Goal: Task Accomplishment & Management: Complete application form

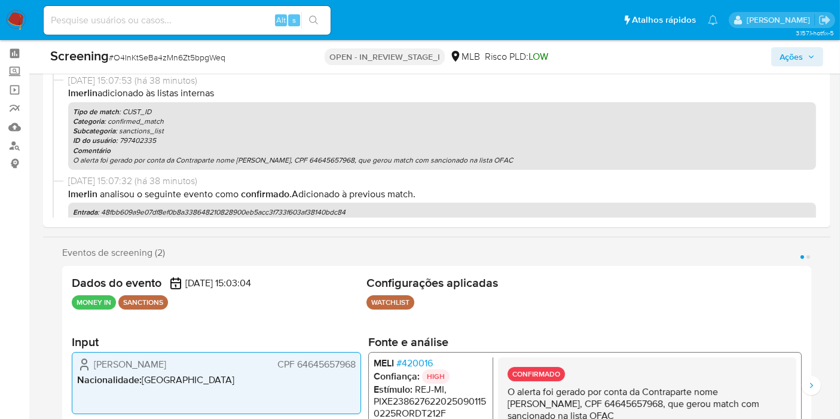
scroll to position [66, 0]
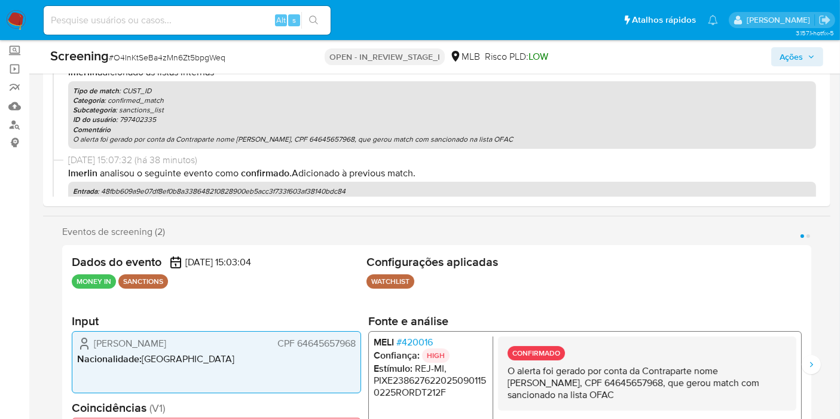
select select "10"
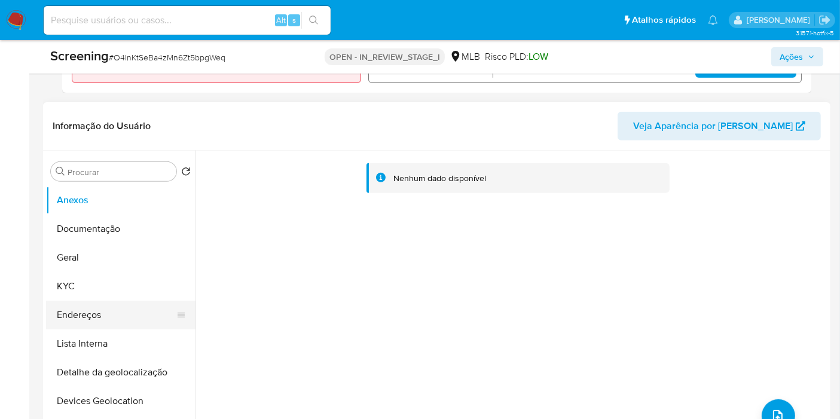
scroll to position [465, 0]
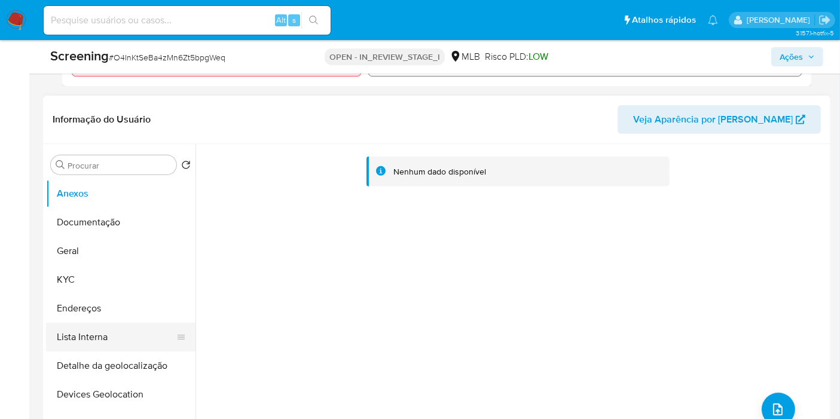
click at [128, 334] on button "Lista Interna" at bounding box center [116, 337] width 140 height 29
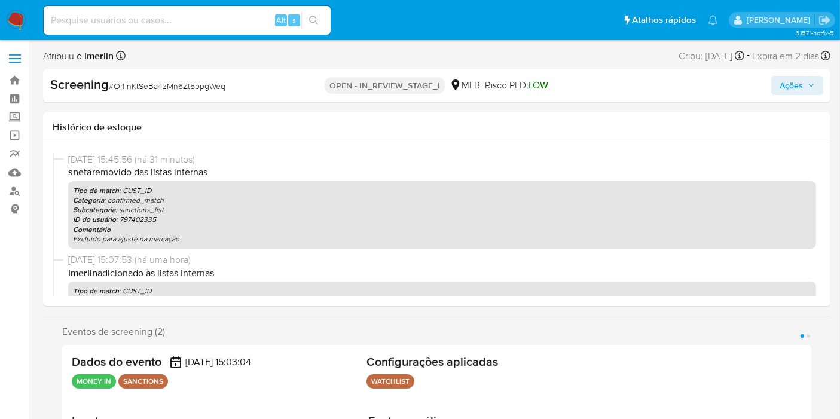
select select "10"
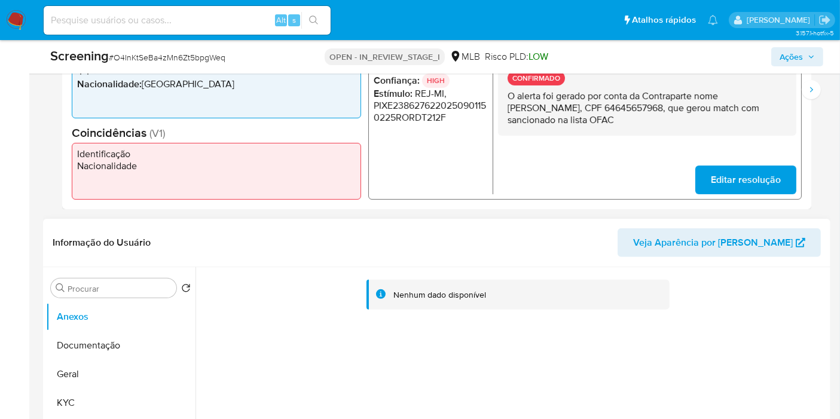
scroll to position [398, 0]
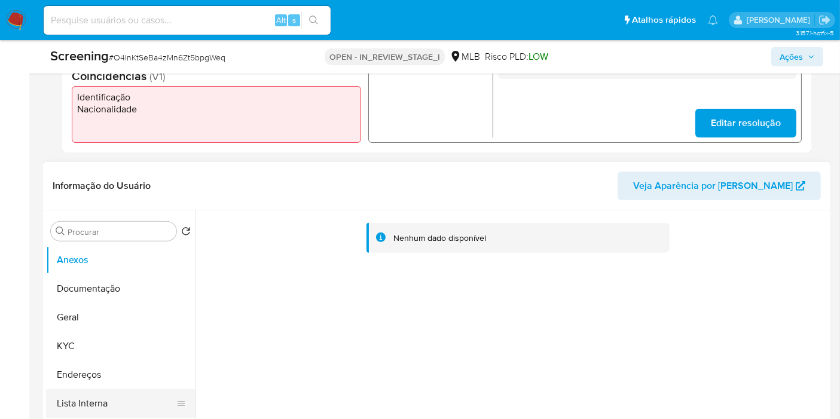
click at [109, 401] on button "Lista Interna" at bounding box center [116, 403] width 140 height 29
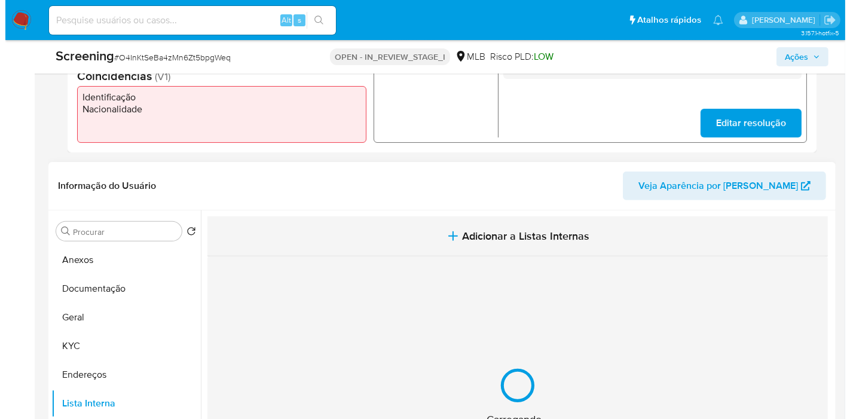
scroll to position [26, 0]
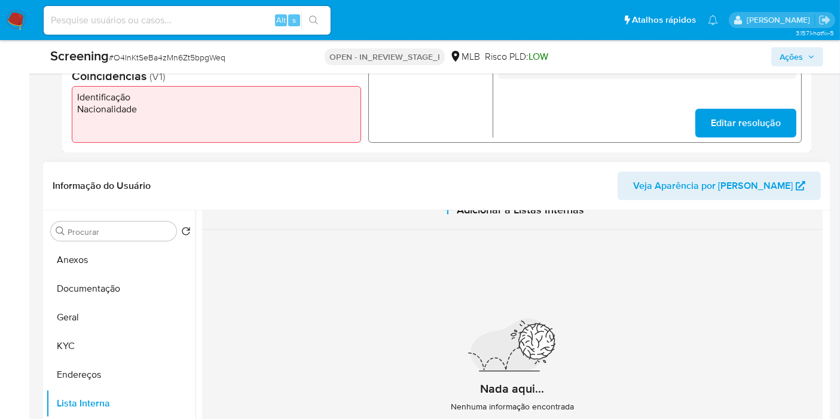
click at [475, 212] on span "Adicionar a Listas Internas" at bounding box center [520, 209] width 127 height 13
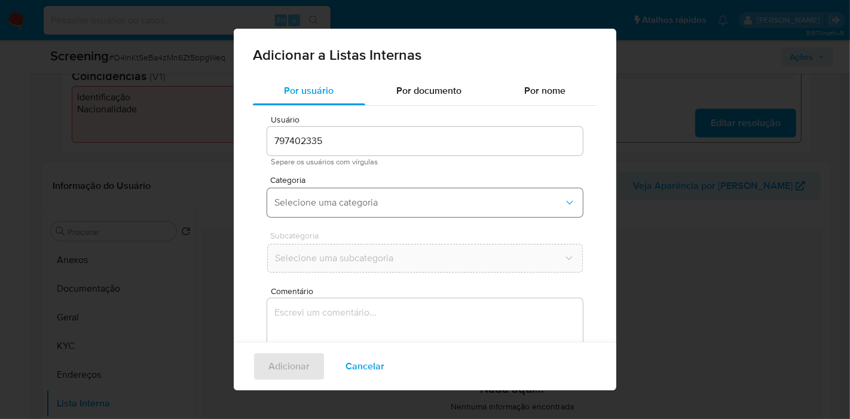
click at [366, 209] on button "Selecione uma categoria" at bounding box center [425, 202] width 316 height 29
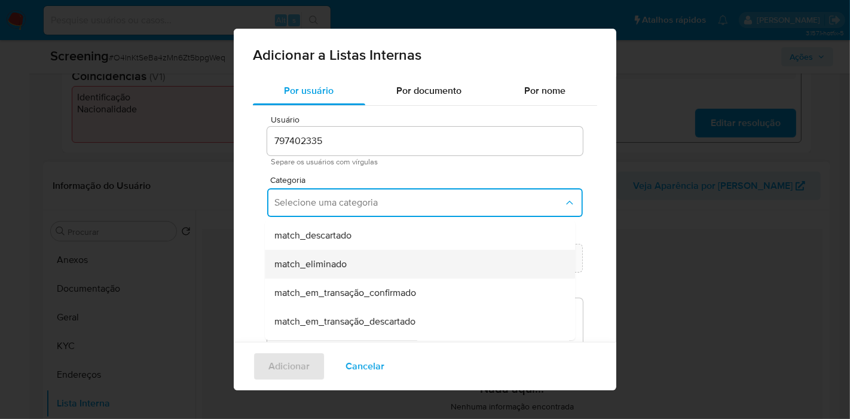
scroll to position [133, 0]
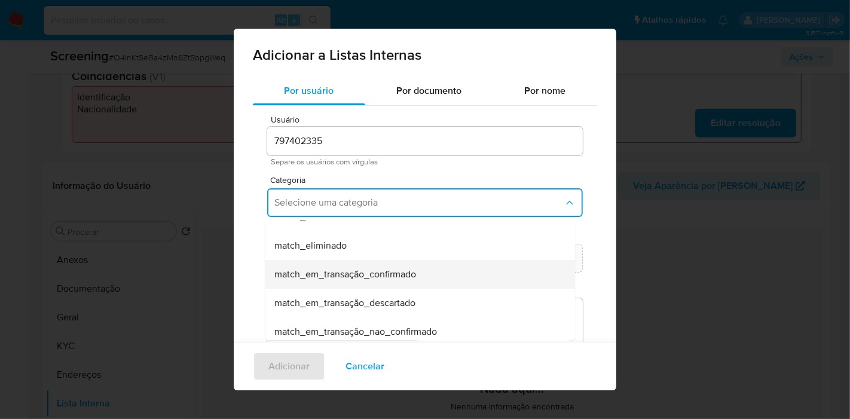
click at [429, 283] on div "match_em_transação_confirmado" at bounding box center [416, 274] width 284 height 29
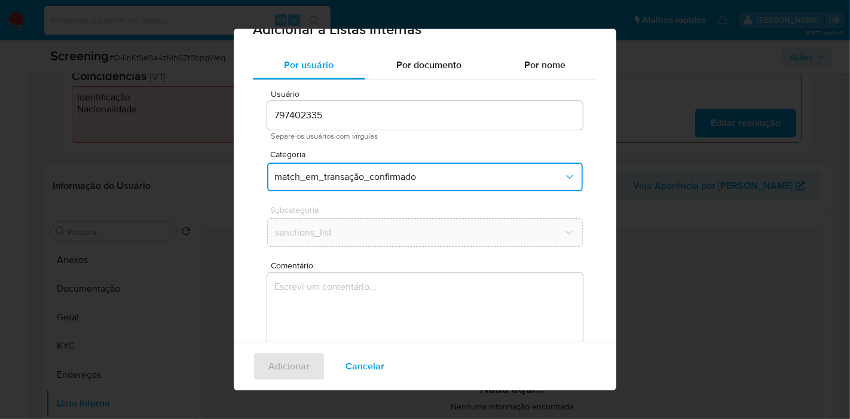
scroll to position [56, 0]
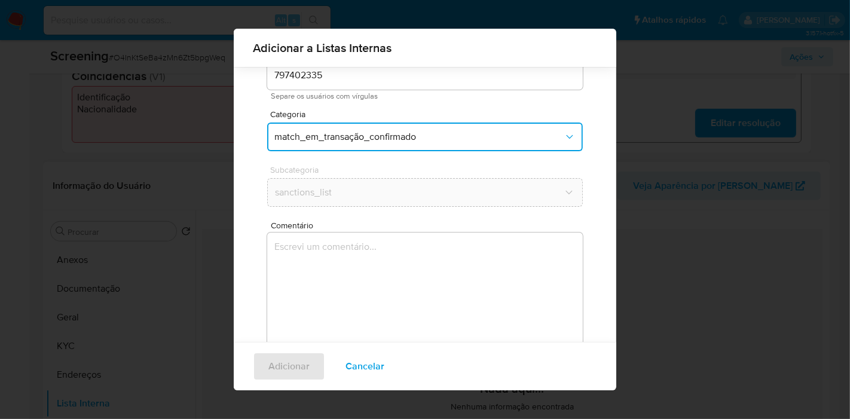
click at [414, 257] on textarea "Comentário" at bounding box center [425, 290] width 316 height 115
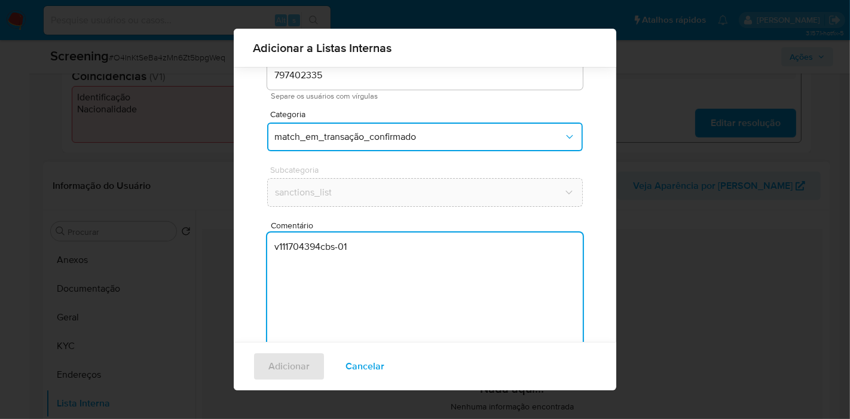
type textarea "v111704394cbs-01"
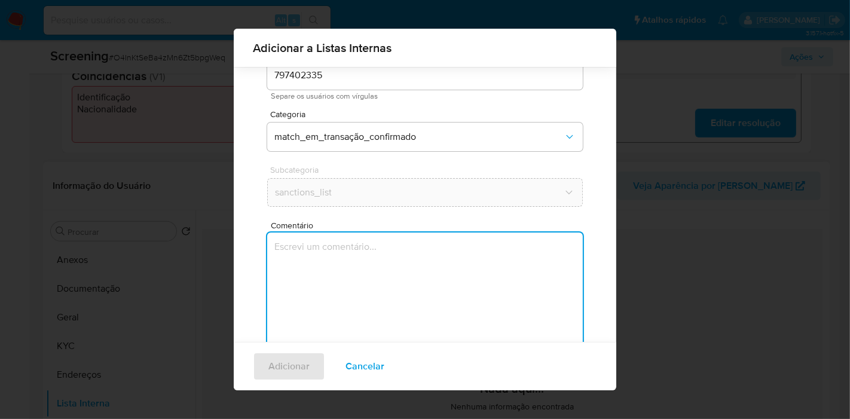
paste textarea "O alerta foi gerado por conta da Contraparte nome [PERSON_NAME], CPF 6464565796…"
type textarea "O alerta foi gerado por conta da Contraparte nome [PERSON_NAME], CPF 6464565796…"
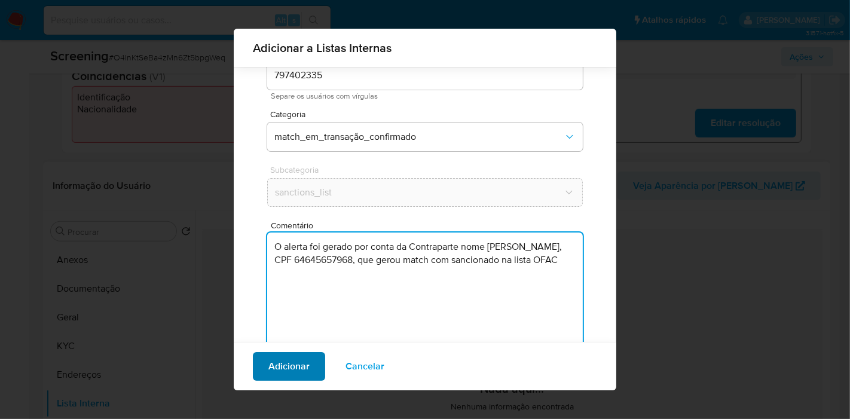
click at [291, 353] on span "Adicionar" at bounding box center [288, 366] width 41 height 26
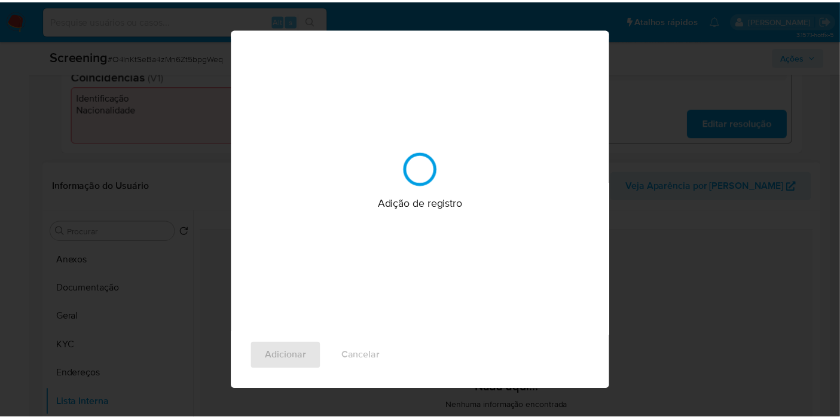
scroll to position [0, 0]
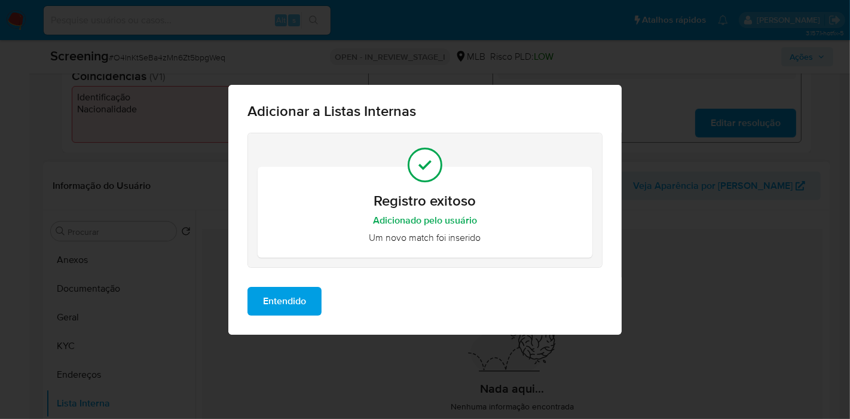
click at [0, 209] on div "Adicionar a Listas Internas Registro exitoso Adicionado pelo usuário Um novo ma…" at bounding box center [425, 209] width 850 height 419
click at [270, 299] on span "Entendido" at bounding box center [284, 301] width 43 height 26
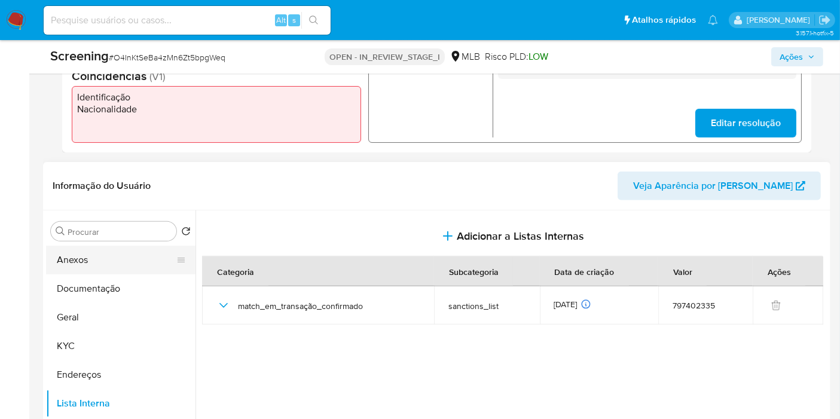
click at [88, 257] on button "Anexos" at bounding box center [116, 260] width 140 height 29
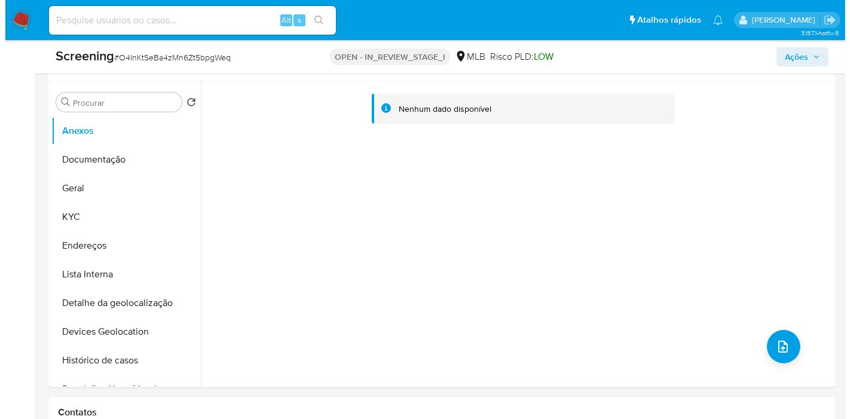
scroll to position [531, 0]
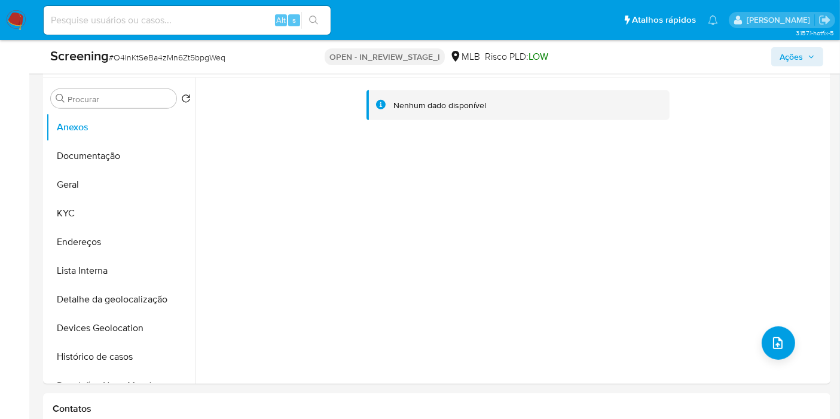
click at [792, 346] on div "Nenhum dado disponível" at bounding box center [512, 231] width 632 height 306
click at [780, 346] on span "upload-file" at bounding box center [778, 343] width 14 height 14
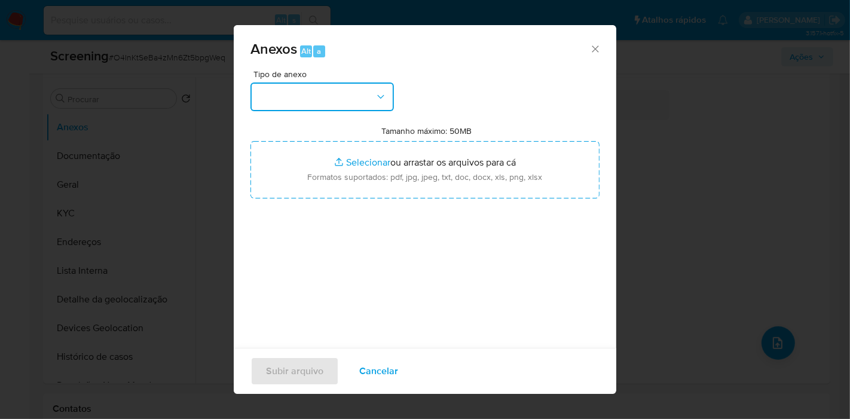
click at [350, 106] on button "button" at bounding box center [323, 97] width 144 height 29
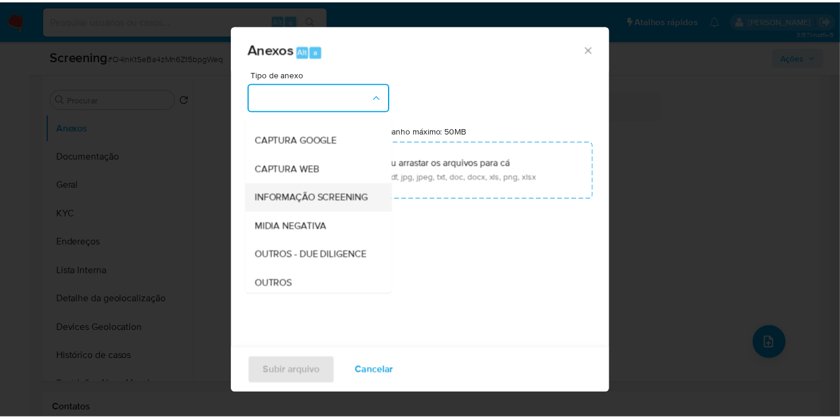
scroll to position [66, 0]
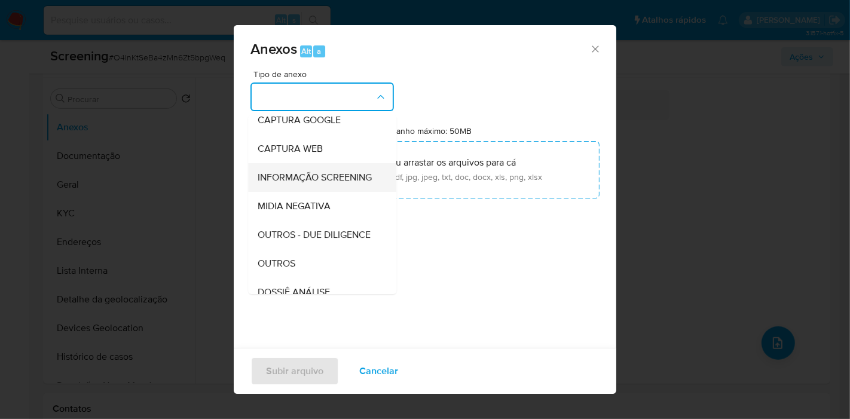
click at [329, 184] on span "INFORMAÇÃO SCREENING" at bounding box center [315, 178] width 114 height 12
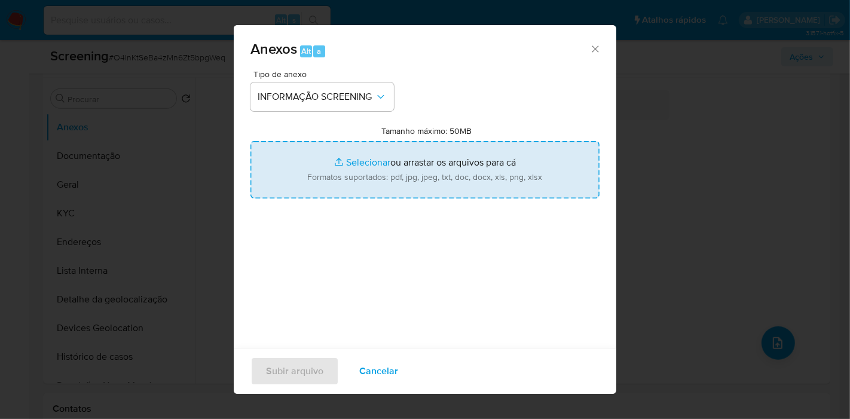
click at [384, 172] on input "Tamanho máximo: 50MB Selecionar arquivos" at bounding box center [425, 169] width 349 height 57
type input "C:\fakepath\Evidências.pdf"
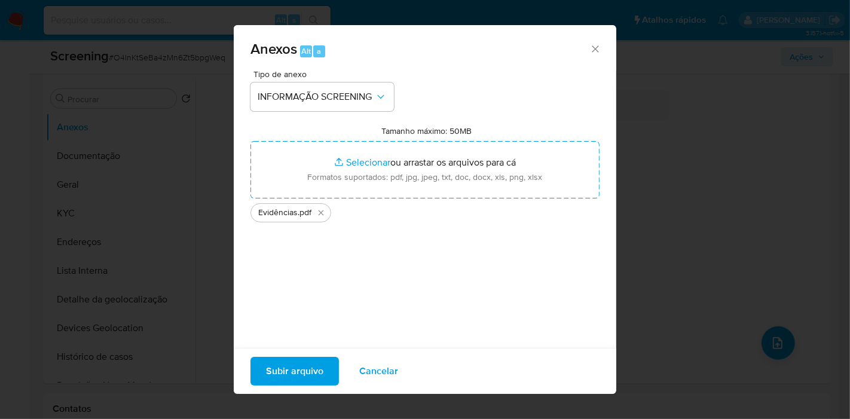
click at [307, 368] on span "Subir arquivo" at bounding box center [294, 371] width 57 height 26
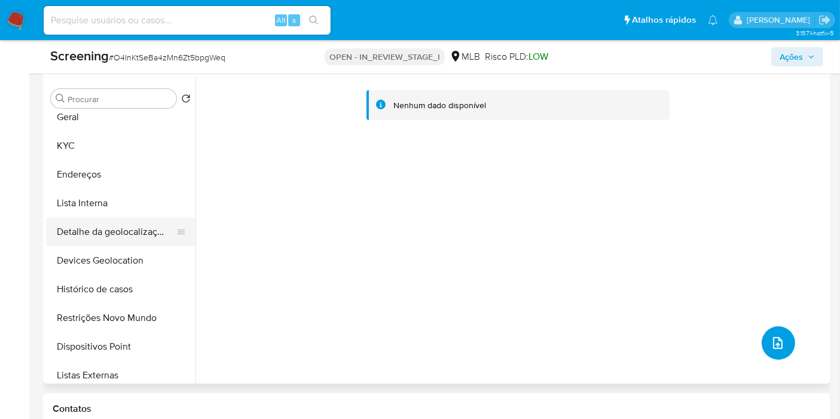
scroll to position [133, 0]
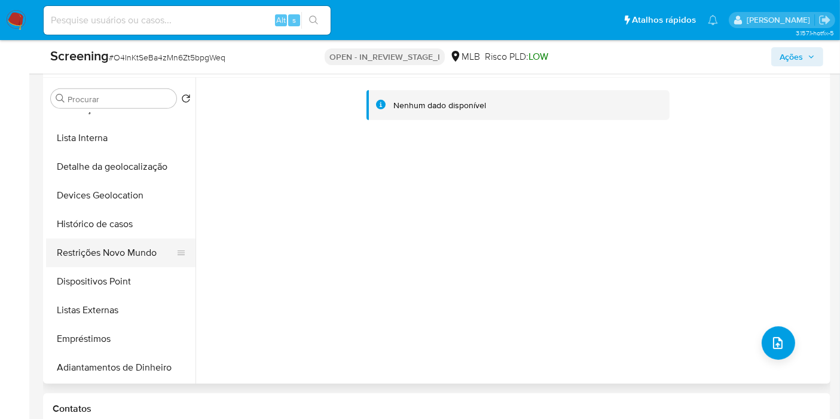
click at [123, 258] on button "Restrições Novo Mundo" at bounding box center [116, 253] width 140 height 29
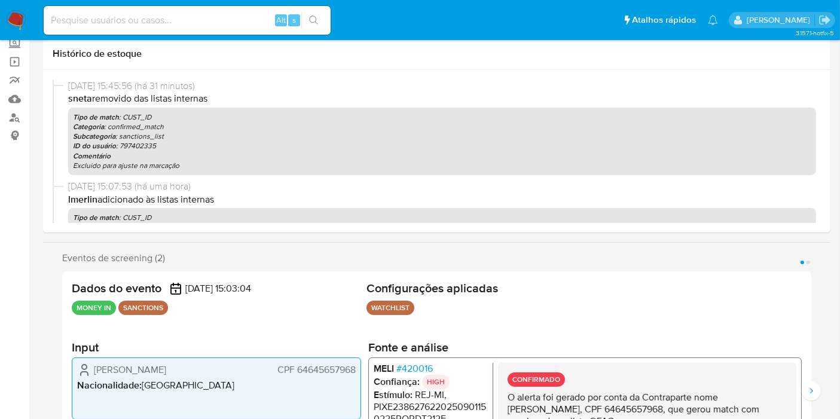
scroll to position [0, 0]
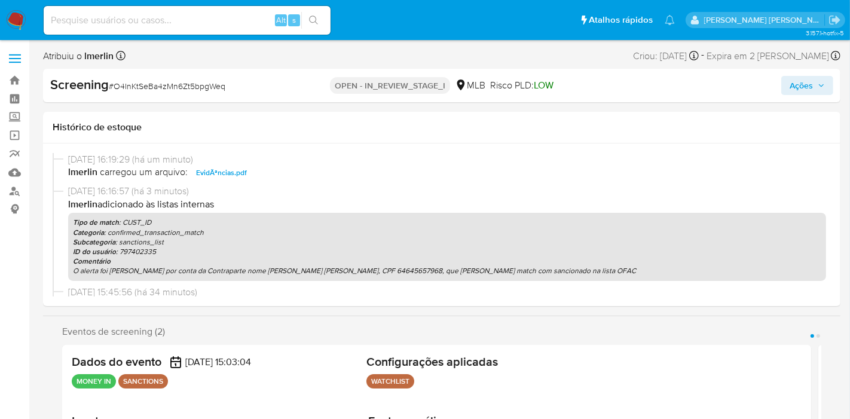
select select "10"
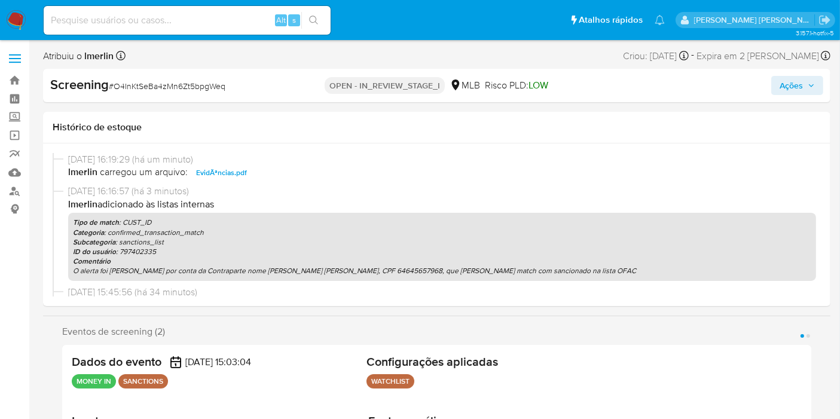
click at [802, 87] on span "Ações" at bounding box center [791, 85] width 23 height 19
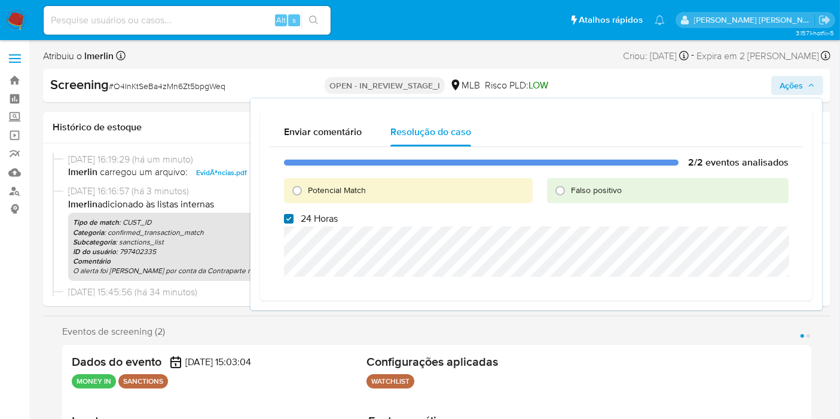
click at [291, 221] on input "24 Horas" at bounding box center [289, 219] width 10 height 10
checkbox input "false"
click at [335, 190] on span "Potencial Match" at bounding box center [337, 190] width 58 height 12
click at [307, 190] on input "Potencial Match" at bounding box center [297, 190] width 19 height 19
radio input "true"
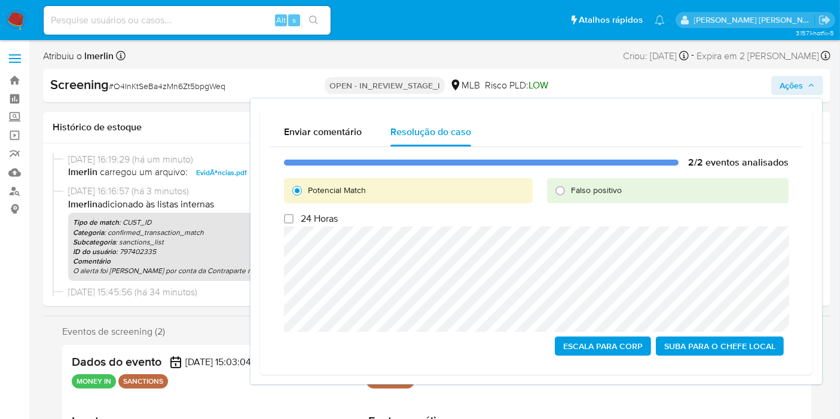
click at [569, 346] on span "Escala para Corp" at bounding box center [603, 346] width 80 height 17
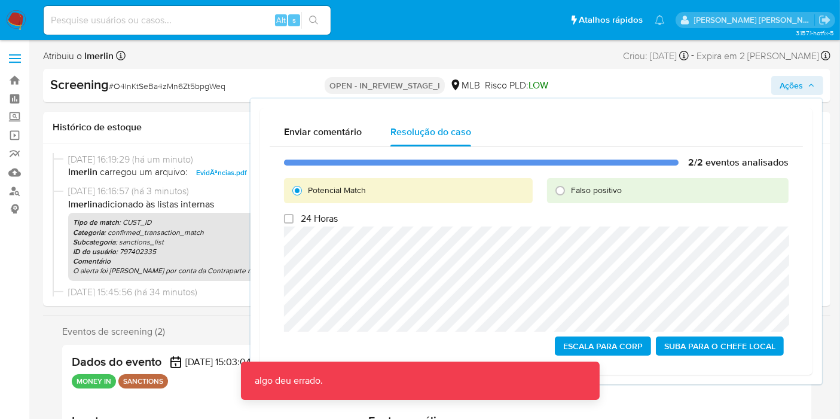
click at [591, 341] on span "Escala para Corp" at bounding box center [603, 346] width 80 height 17
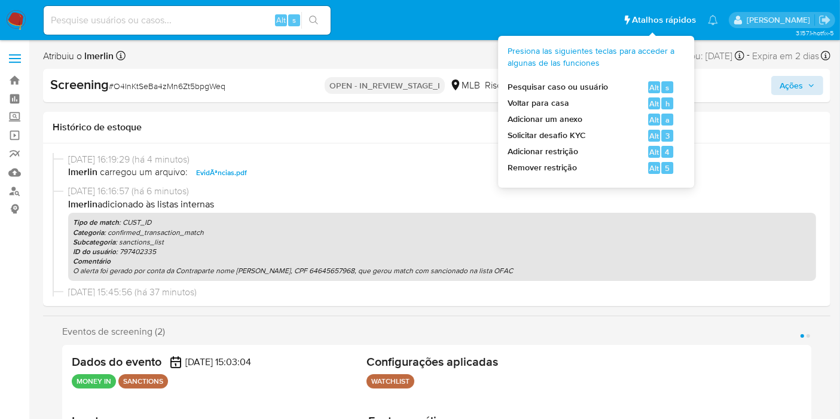
select select "10"
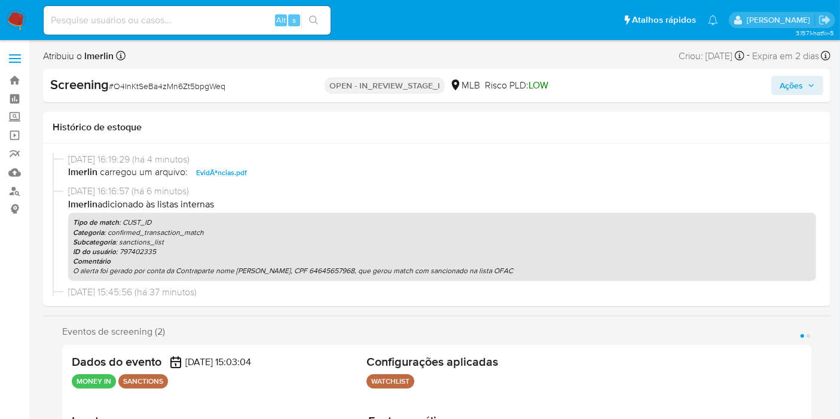
click at [798, 90] on span "Ações" at bounding box center [791, 85] width 23 height 19
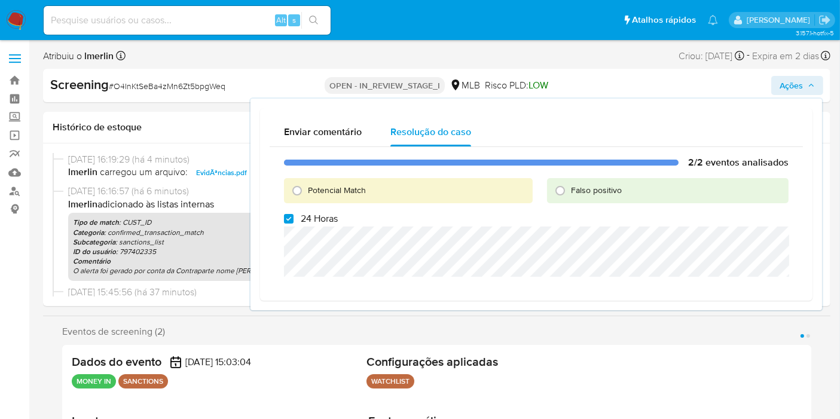
click at [339, 194] on span "Potencial Match" at bounding box center [337, 190] width 58 height 12
click at [307, 194] on input "Potencial Match" at bounding box center [297, 190] width 19 height 19
radio input "true"
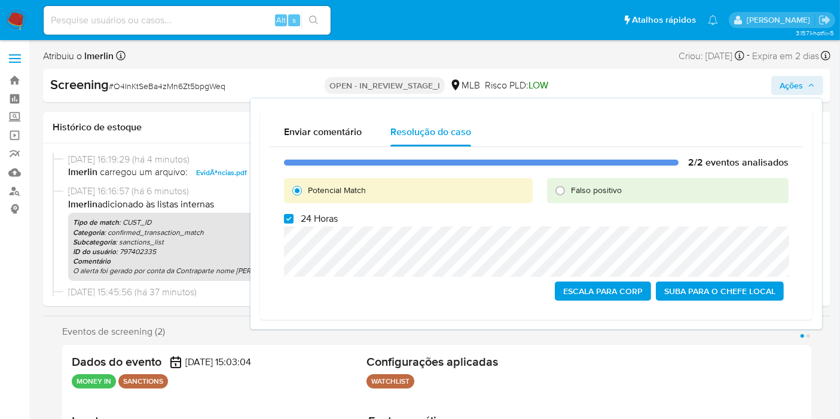
click at [317, 224] on span "24 Horas" at bounding box center [319, 219] width 37 height 12
click at [294, 224] on input "24 Horas" at bounding box center [289, 219] width 10 height 10
checkbox input "false"
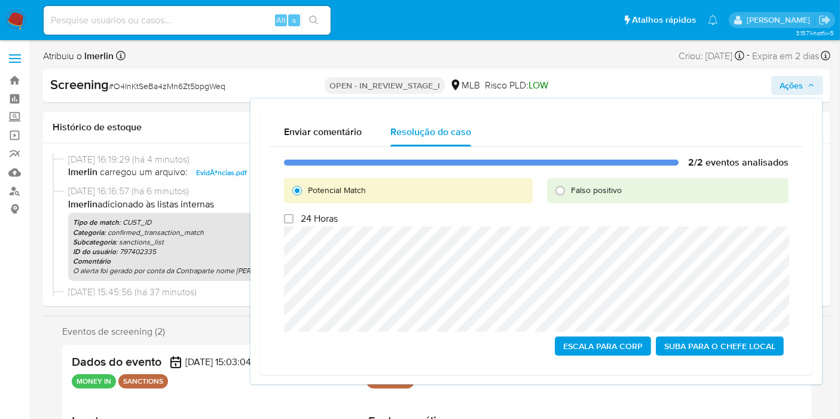
click at [592, 344] on span "Escala para Corp" at bounding box center [603, 346] width 80 height 17
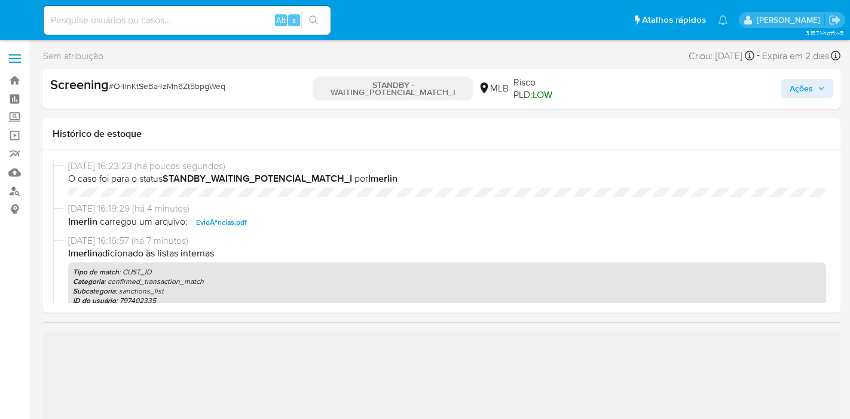
select select "10"
